Goal: Find specific page/section: Find specific page/section

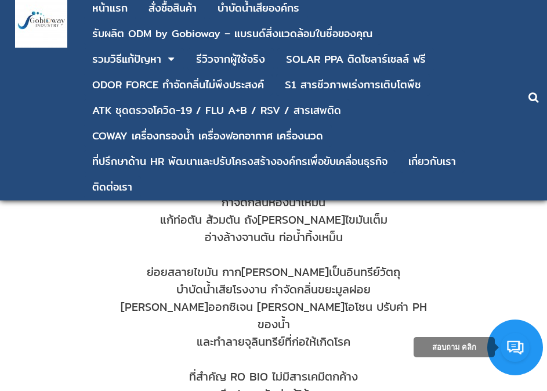
scroll to position [218, 0]
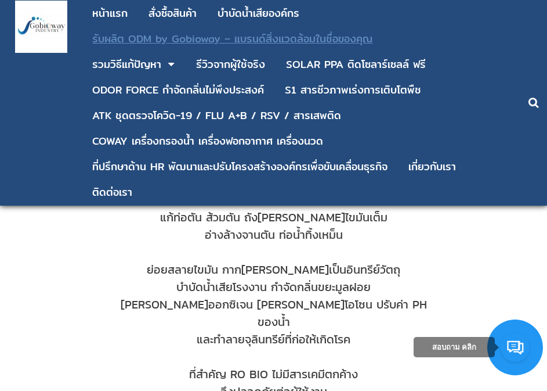
click at [111, 43] on div "รับผลิต ODM by Gobioway – แบรนด์สิ่งแวดล้อมในชื่อของคุณ" at bounding box center [232, 39] width 280 height 10
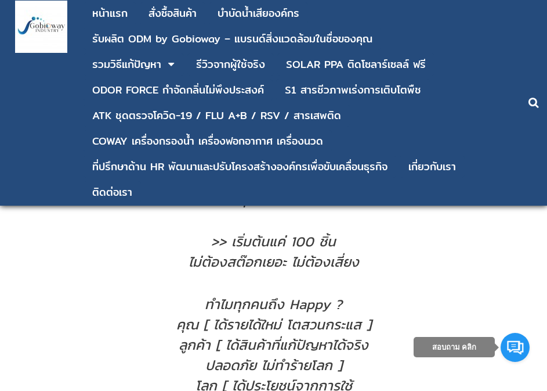
scroll to position [660, 0]
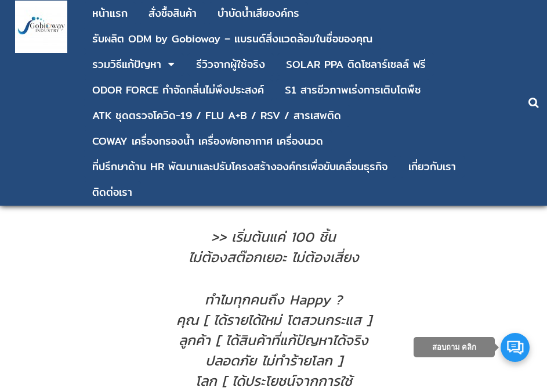
click at [511, 345] on link at bounding box center [515, 347] width 29 height 29
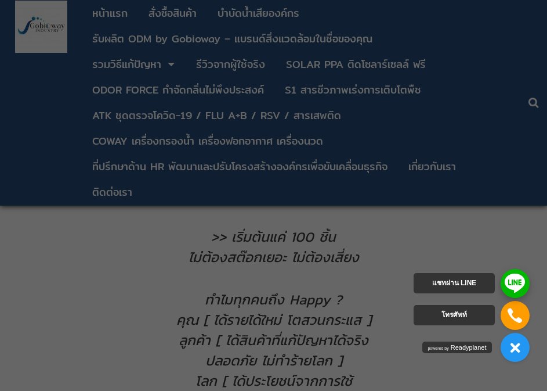
click at [521, 273] on link at bounding box center [515, 283] width 29 height 29
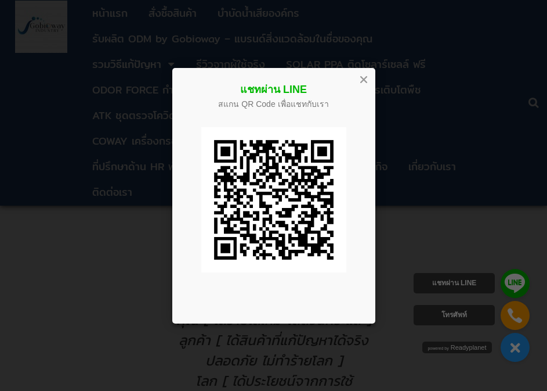
click at [361, 73] on div at bounding box center [363, 79] width 13 height 13
